Goal: Navigation & Orientation: Find specific page/section

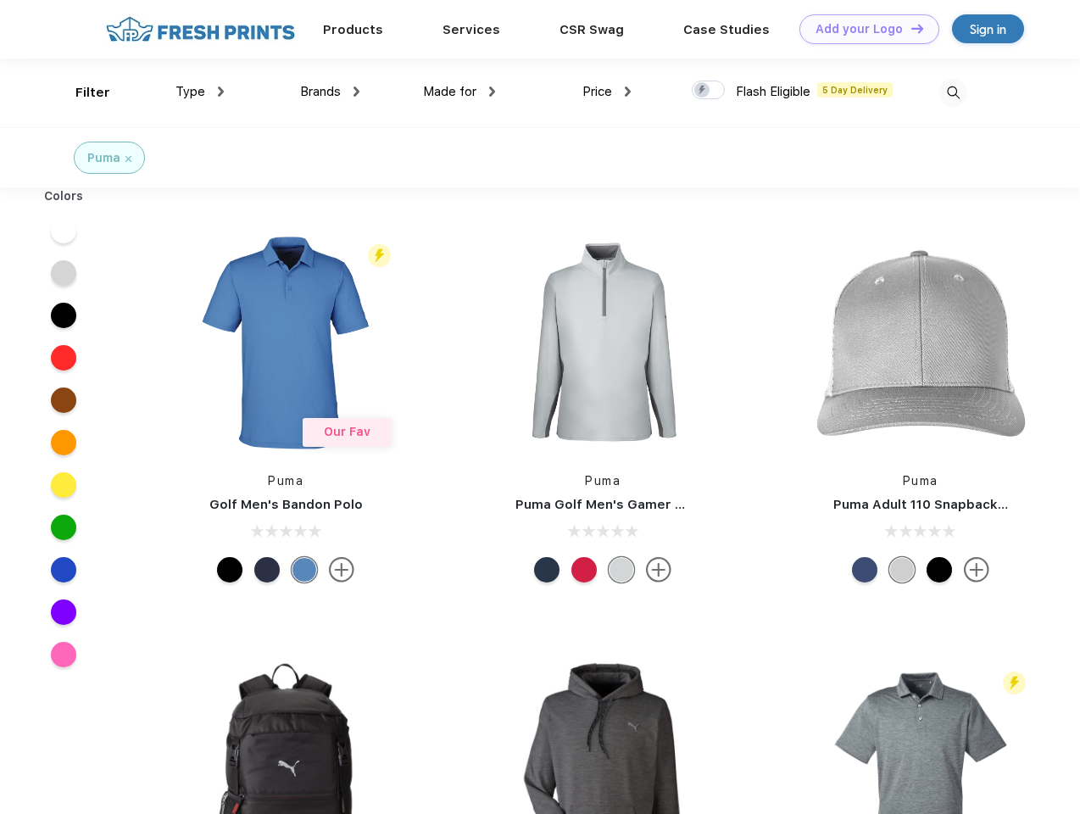
click at [863, 29] on link "Add your Logo Design Tool" at bounding box center [870, 29] width 140 height 30
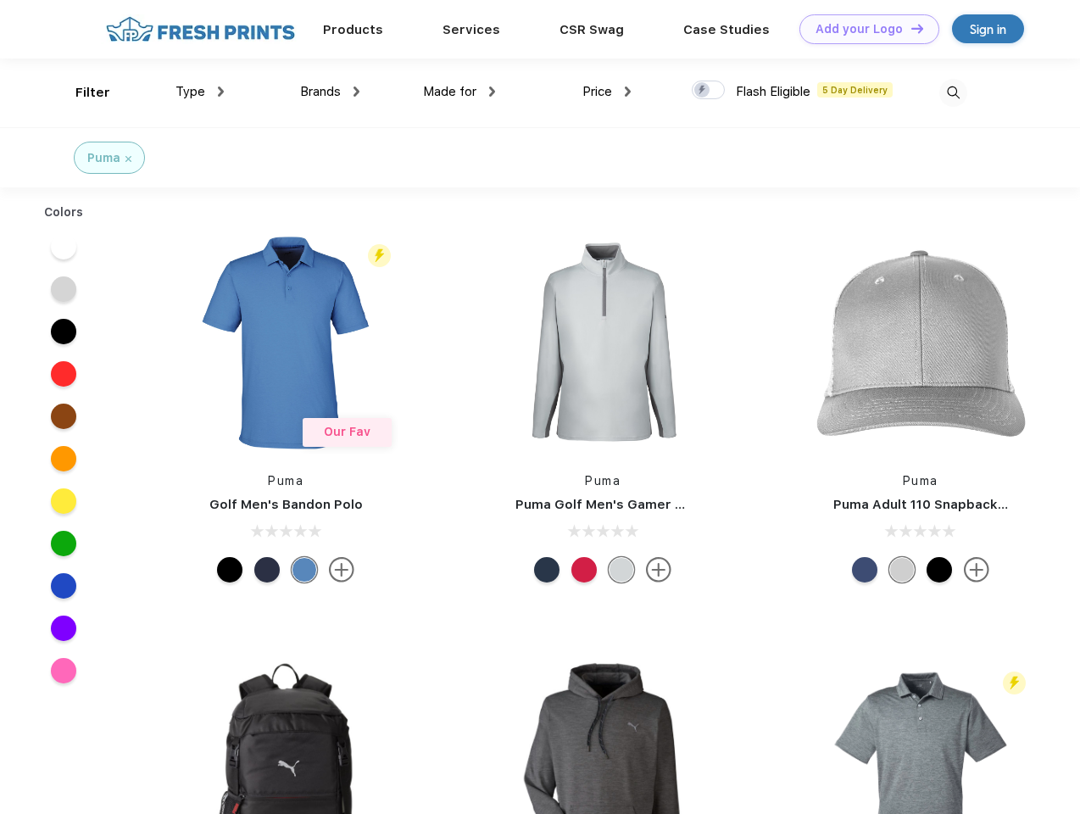
click at [0, 0] on div "Design Tool" at bounding box center [0, 0] width 0 height 0
click at [910, 28] on link "Add your Logo Design Tool" at bounding box center [870, 29] width 140 height 30
click at [81, 92] on div "Filter" at bounding box center [92, 93] width 35 height 20
click at [200, 92] on span "Type" at bounding box center [191, 91] width 30 height 15
click at [330, 92] on span "Brands" at bounding box center [320, 91] width 41 height 15
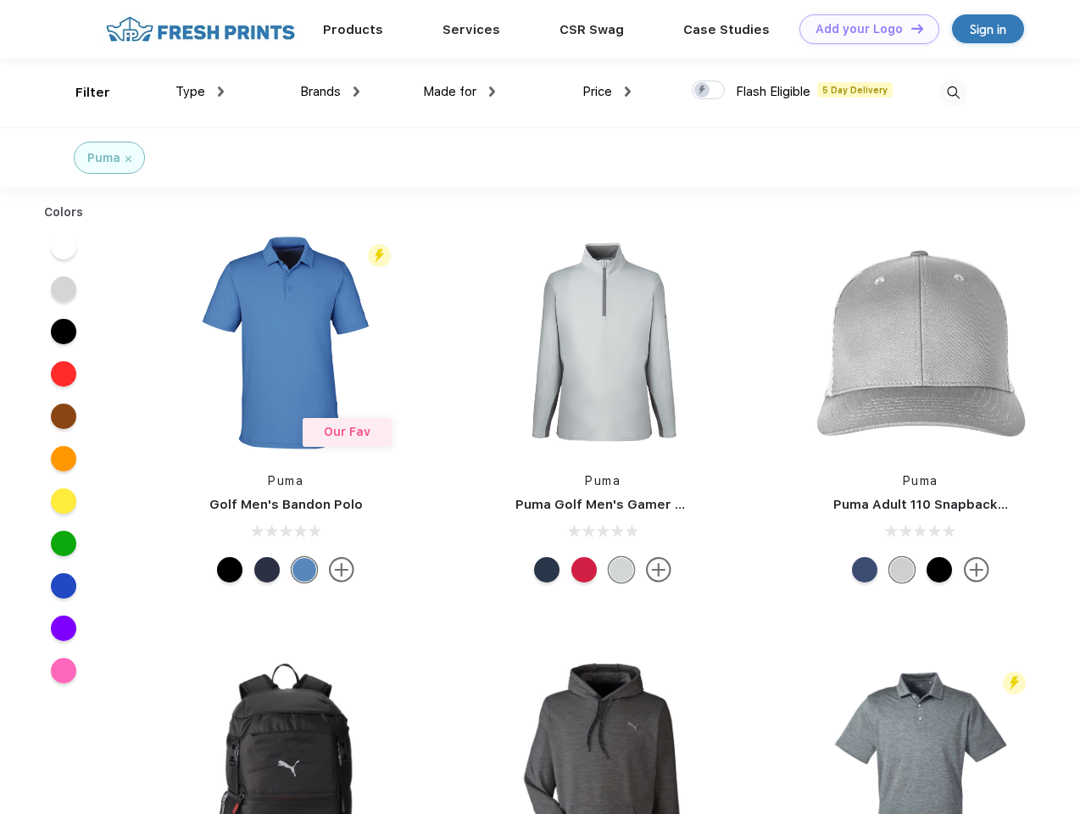
click at [460, 92] on span "Made for" at bounding box center [449, 91] width 53 height 15
click at [607, 92] on span "Price" at bounding box center [598, 91] width 30 height 15
click at [709, 91] on div at bounding box center [708, 90] width 33 height 19
click at [703, 91] on input "checkbox" at bounding box center [697, 85] width 11 height 11
click at [953, 92] on img at bounding box center [954, 93] width 28 height 28
